Goal: Transaction & Acquisition: Subscribe to service/newsletter

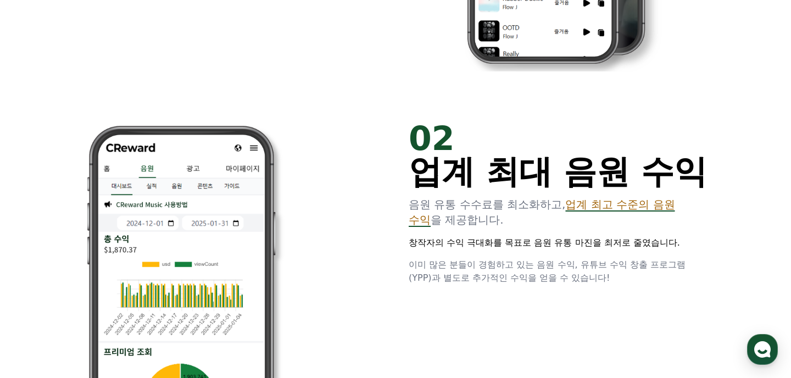
scroll to position [794, 0]
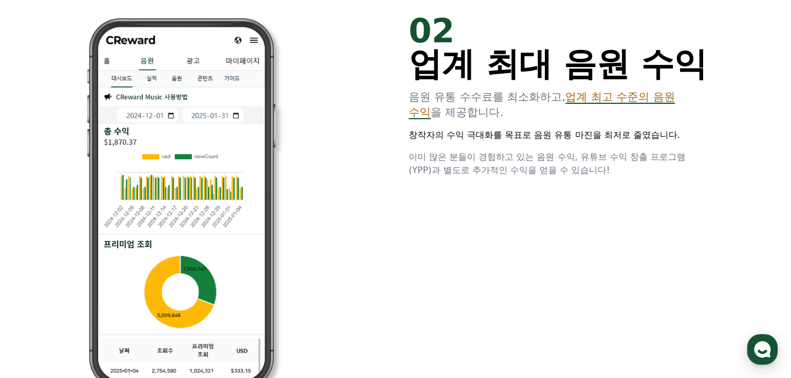
click at [449, 134] on p "창작자의 수익 극대화를 목표로 음원 유통 마진을 최저로 줄였습니다." at bounding box center [557, 134] width 299 height 13
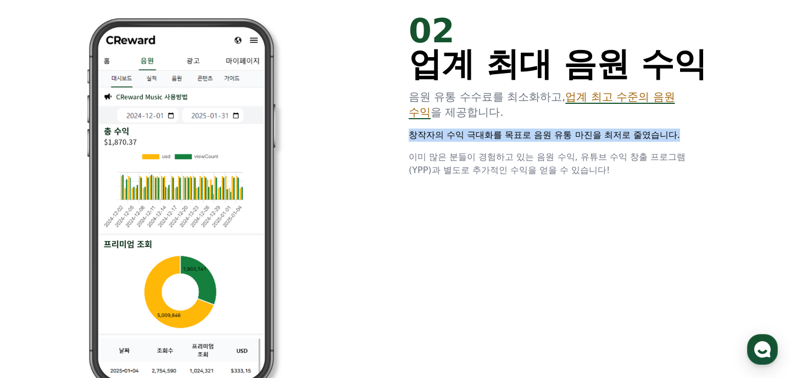
click at [449, 134] on p "창작자의 수익 극대화를 목표로 음원 유통 마진을 최저로 줄였습니다." at bounding box center [557, 134] width 299 height 13
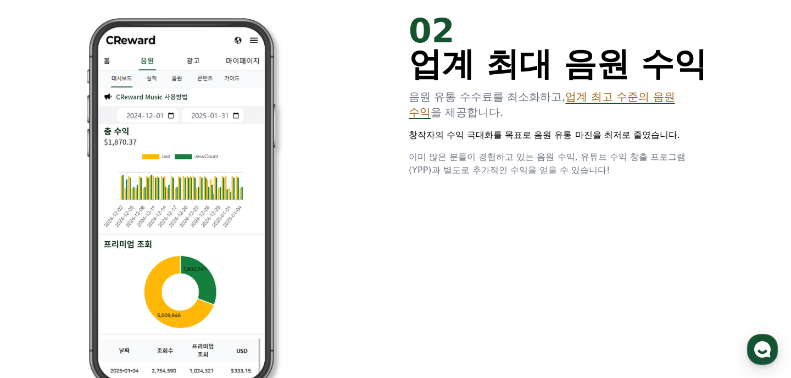
click at [449, 177] on div "02 업계 최대 음원 수익 음원 유통 수수료를 최소화하고, 업계 최고 수준의 음원 수익 을 제공합니다. 창작자의 수익 극대화를 목표로 음원 유…" at bounding box center [395, 203] width 659 height 413
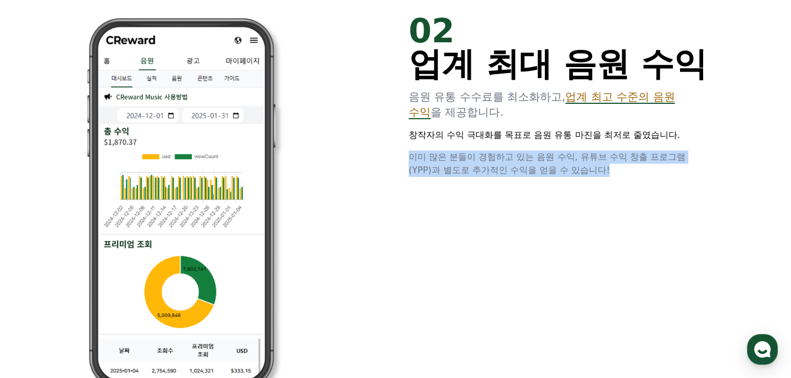
click at [449, 177] on div "02 업계 최대 음원 수익 음원 유통 수수료를 최소화하고, 업계 최고 수준의 음원 수익 을 제공합니다. 창작자의 수익 극대화를 목표로 음원 유…" at bounding box center [395, 203] width 659 height 413
click at [487, 171] on span "이미 많은 분들이 경험하고 있는 음원 수익, 유튜브 수익 창출 프로그램(YPP)과 별도로 추가적인 수익을 얻을 수 있습니다!" at bounding box center [546, 164] width 277 height 24
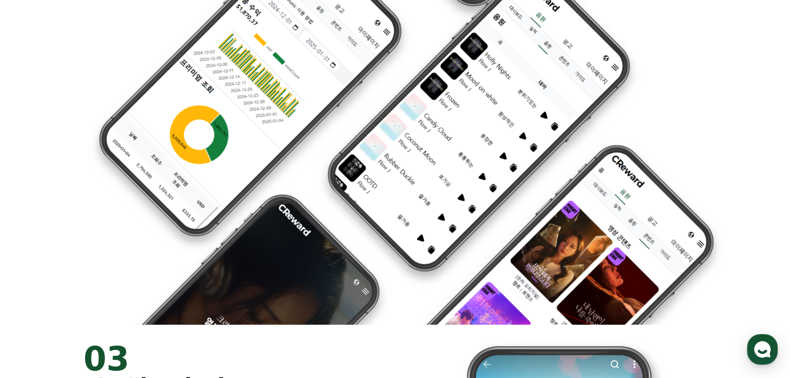
scroll to position [0, 0]
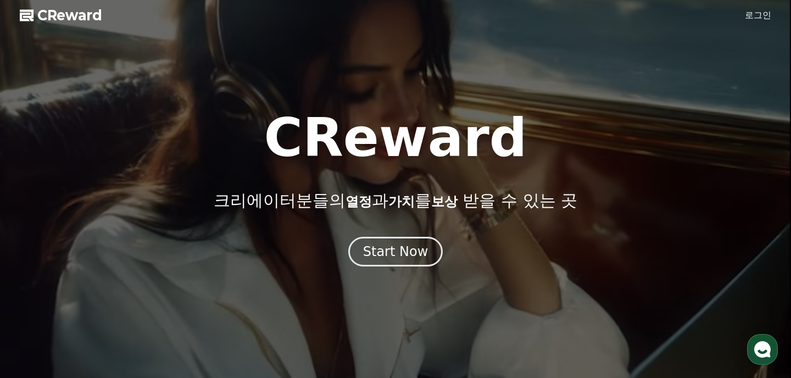
click at [759, 7] on div at bounding box center [395, 189] width 791 height 378
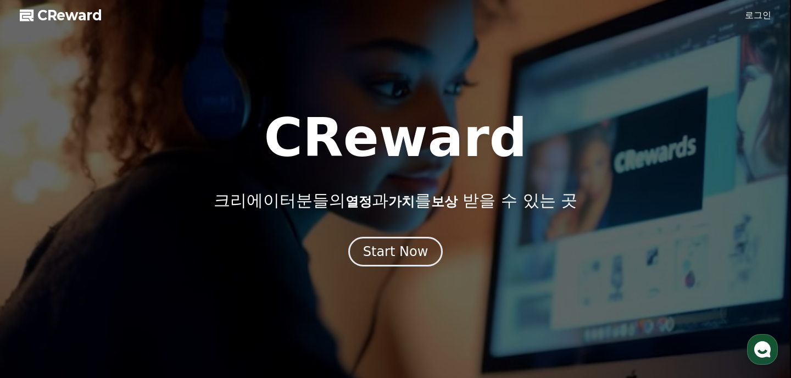
click at [750, 14] on link "로그인" at bounding box center [757, 15] width 26 height 13
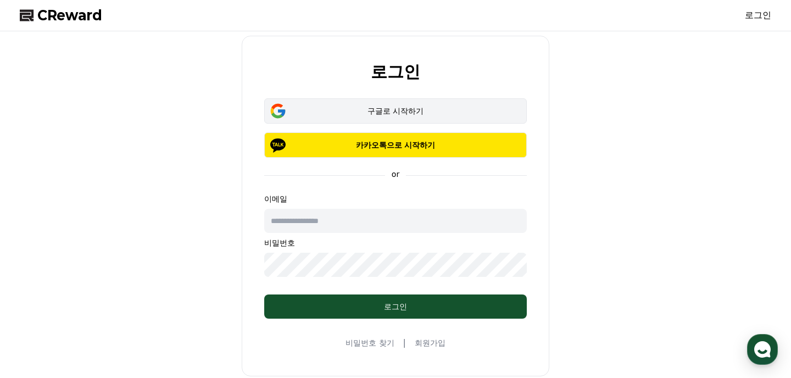
click at [391, 109] on div "구글로 시작하기" at bounding box center [395, 110] width 231 height 11
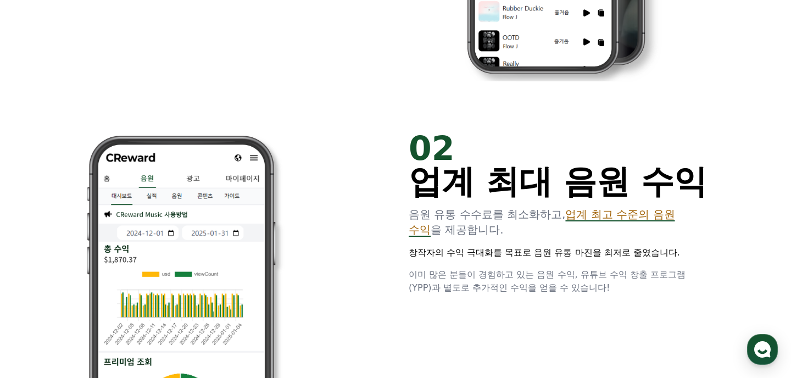
scroll to position [794, 0]
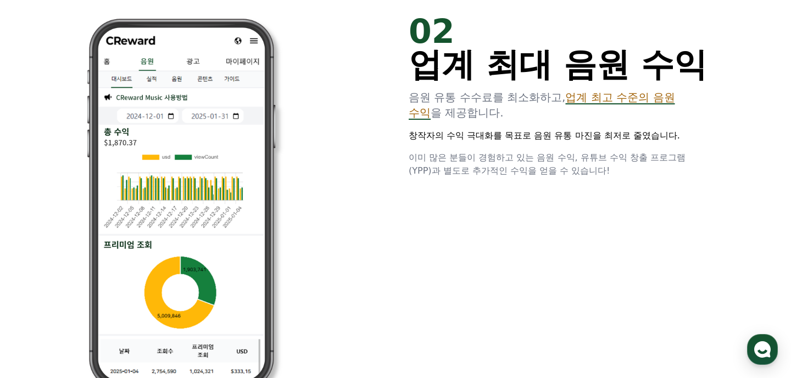
click at [511, 139] on p "창작자의 수익 극대화를 목표로 음원 유통 마진을 최저로 줄였습니다." at bounding box center [557, 135] width 299 height 13
click at [501, 159] on span "이미 많은 분들이 경험하고 있는 음원 수익, 유튜브 수익 창출 프로그램(YPP)과 별도로 추가적인 수익을 얻을 수 있습니다!" at bounding box center [546, 164] width 277 height 24
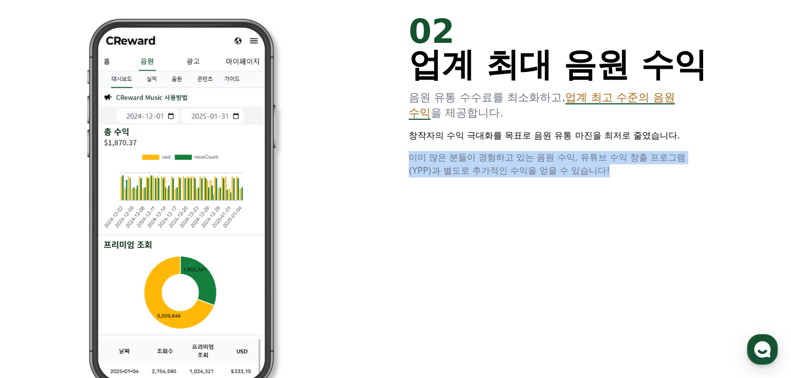
click at [501, 159] on span "이미 많은 분들이 경험하고 있는 음원 수익, 유튜브 수익 창출 프로그램(YPP)과 별도로 추가적인 수익을 얻을 수 있습니다!" at bounding box center [546, 164] width 277 height 24
click at [557, 163] on p "이미 많은 분들이 경험하고 있는 음원 수익, 유튜브 수익 창출 프로그램(YPP)과 별도로 추가적인 수익을 얻을 수 있습니다!" at bounding box center [557, 164] width 299 height 26
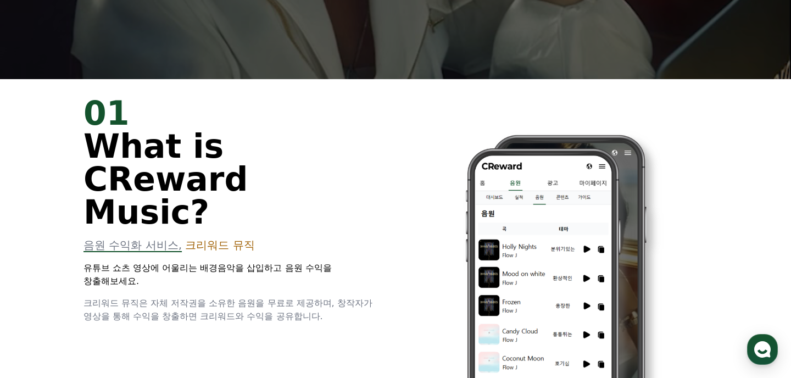
scroll to position [0, 0]
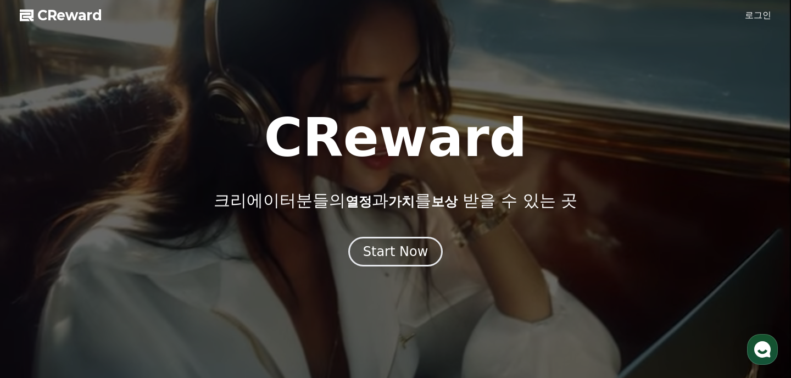
click at [483, 139] on h1 "CReward" at bounding box center [395, 137] width 263 height 53
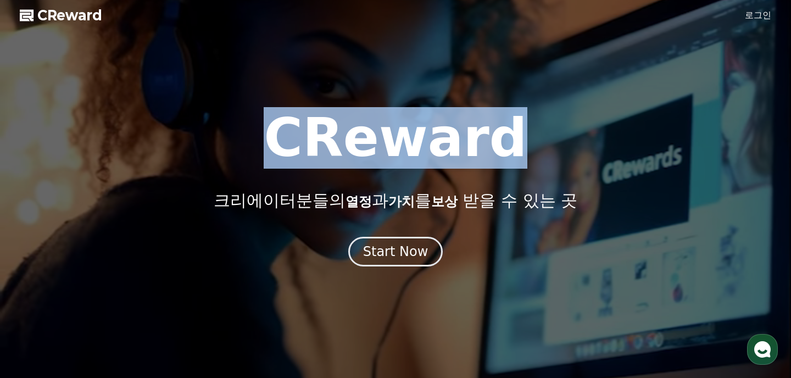
click at [483, 140] on h1 "CReward" at bounding box center [395, 137] width 263 height 53
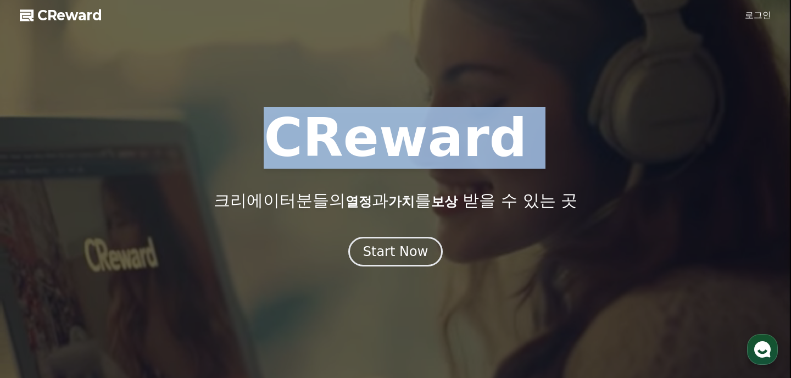
click at [483, 140] on h1 "CReward" at bounding box center [395, 137] width 263 height 53
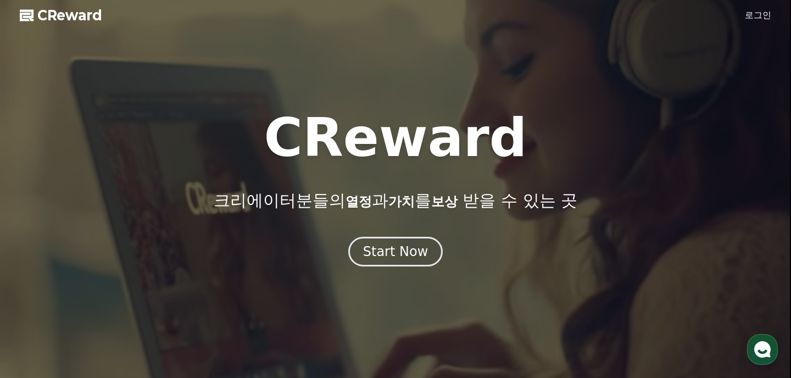
click at [483, 196] on p "크리에이터분들의 열정 과 가치 를 보상 받을 수 있는 곳" at bounding box center [395, 200] width 363 height 20
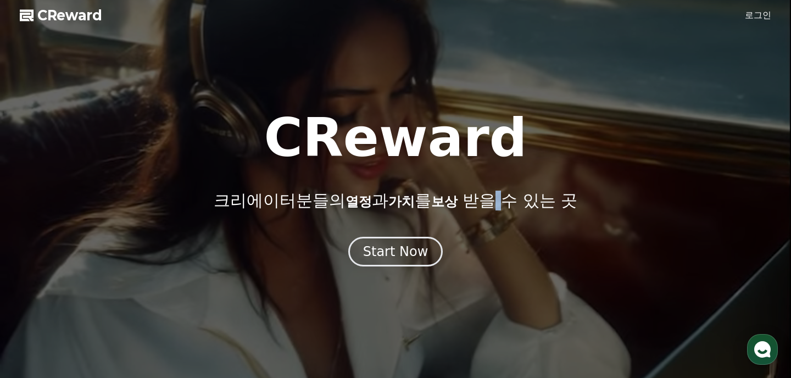
click at [483, 196] on p "크리에이터분들의 열정 과 가치 를 보상 받을 수 있는 곳" at bounding box center [395, 200] width 363 height 20
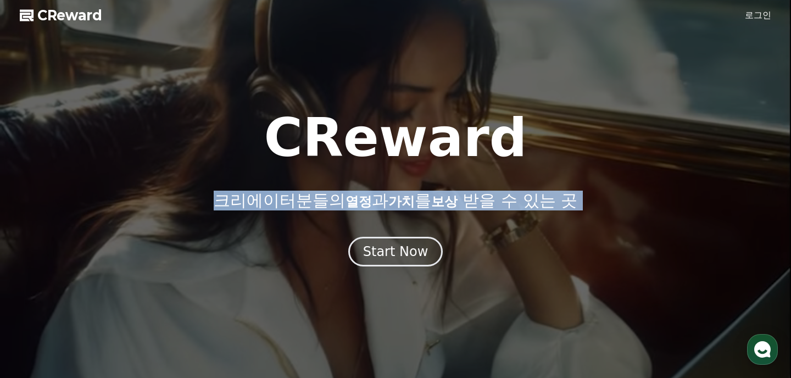
click at [483, 196] on p "크리에이터분들의 열정 과 가치 를 보상 받을 수 있는 곳" at bounding box center [395, 200] width 363 height 20
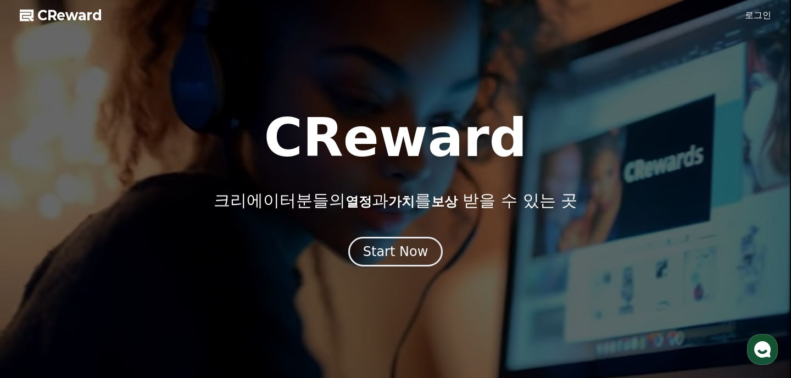
click at [509, 155] on div "CReward 크리에이터분들의 열정 과 가치 를 보상 받을 수 있는 곳" at bounding box center [395, 160] width 791 height 99
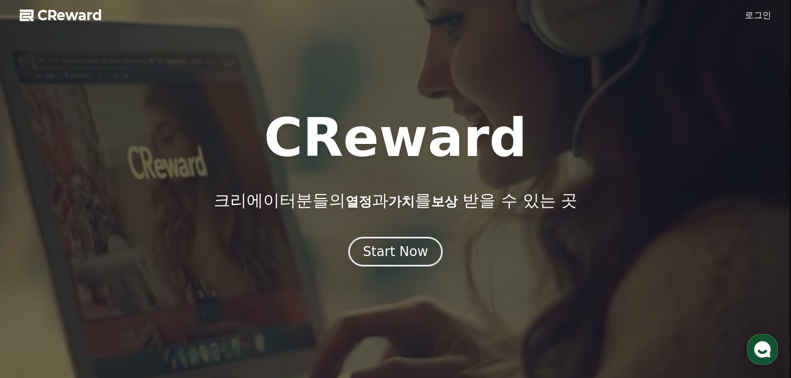
click at [509, 155] on div "CReward 크리에이터분들의 열정 과 가치 를 보상 받을 수 있는 곳" at bounding box center [395, 160] width 791 height 99
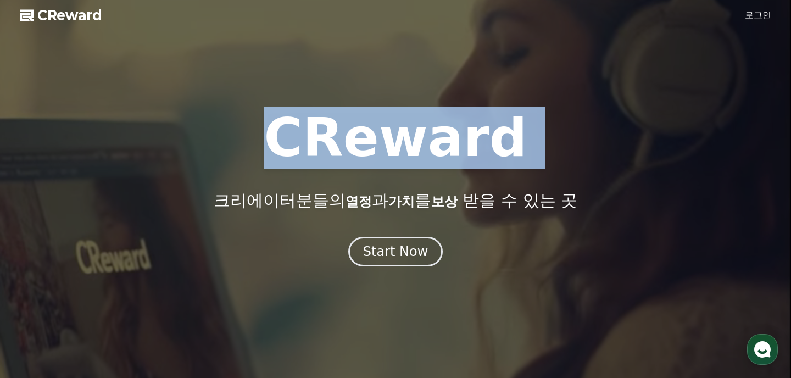
click at [509, 155] on div "CReward 크리에이터분들의 열정 과 가치 를 보상 받을 수 있는 곳" at bounding box center [395, 160] width 791 height 99
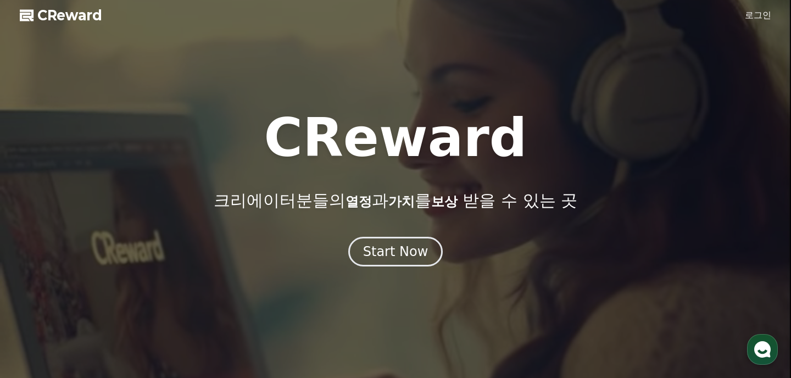
click at [490, 155] on h1 "CReward" at bounding box center [395, 137] width 263 height 53
